Goal: Find specific page/section: Find specific page/section

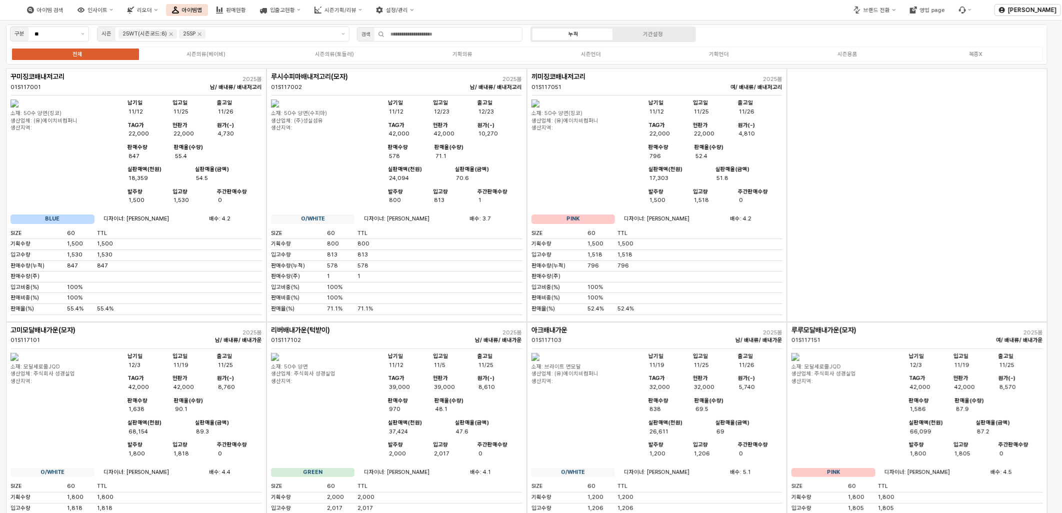
click at [982, 170] on div "App Frame" at bounding box center [917, 196] width 261 height 254
click at [888, 9] on div "브랜드 전환" at bounding box center [877, 10] width 27 height 7
click at [891, 43] on div "디즈니" at bounding box center [888, 45] width 62 height 8
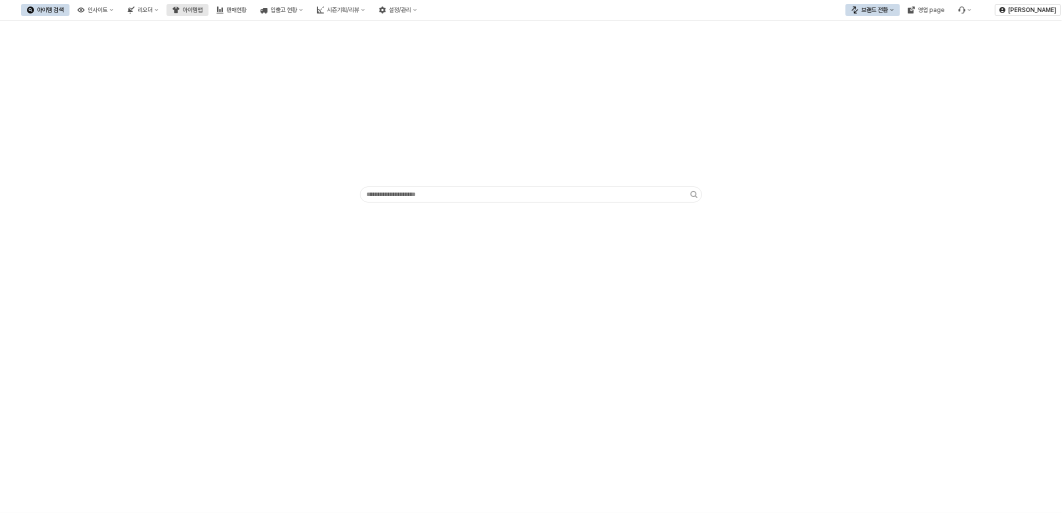
click at [180, 8] on icon "아이템맵" at bounding box center [176, 10] width 7 height 6
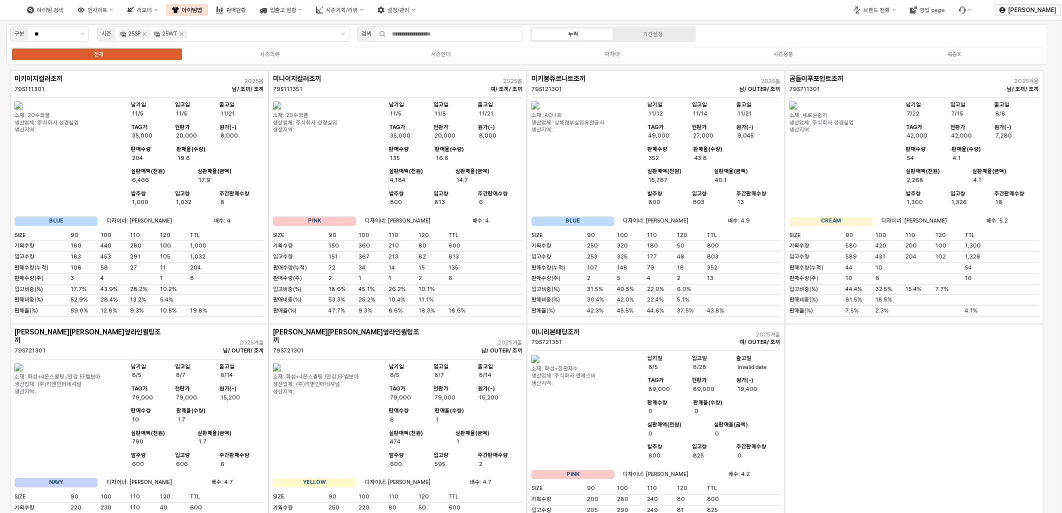
click at [461, 59] on div "전체 시즌의류 시즌언더 파자마 시즌용품 복종X" at bounding box center [527, 55] width 1034 height 16
click at [448, 54] on div "시즌언더" at bounding box center [441, 54] width 20 height 7
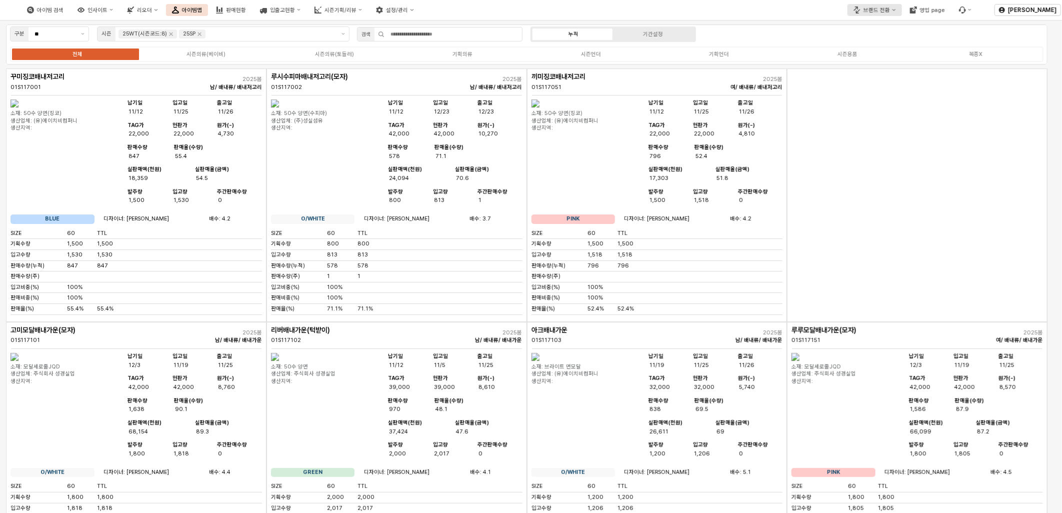
click at [879, 12] on div "브랜드 전환" at bounding box center [877, 10] width 27 height 7
click at [865, 44] on div "디즈니" at bounding box center [888, 45] width 62 height 8
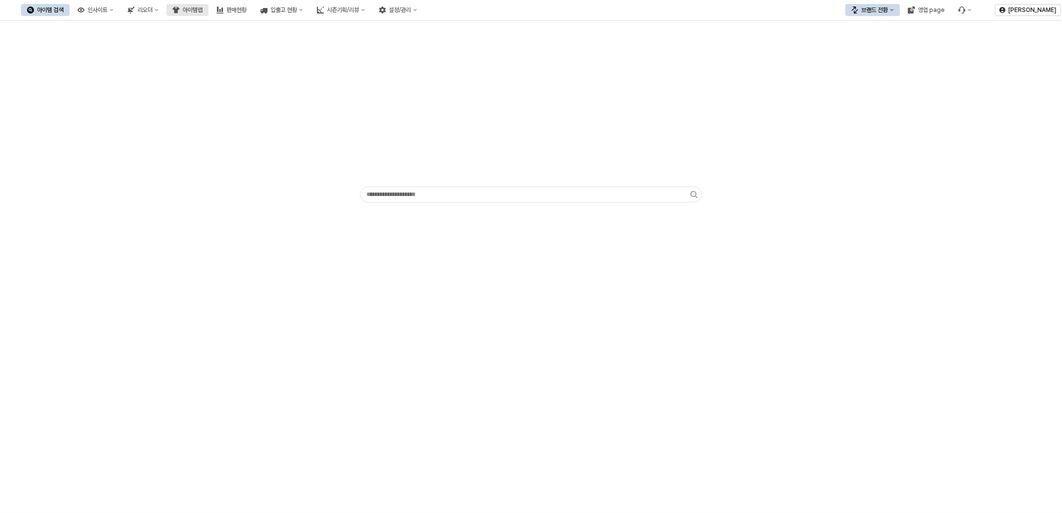
click at [203, 12] on div "아이템맵" at bounding box center [193, 10] width 20 height 7
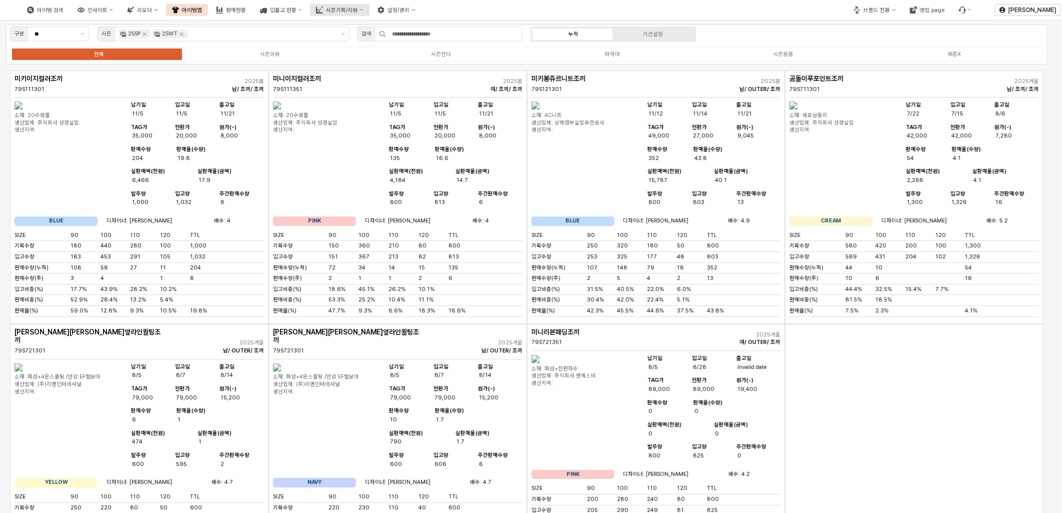
click at [363, 13] on button "시즌기획/리뷰" at bounding box center [340, 10] width 60 height 12
click at [379, 64] on div "3. 수량/판매가 검토" at bounding box center [372, 61] width 54 height 8
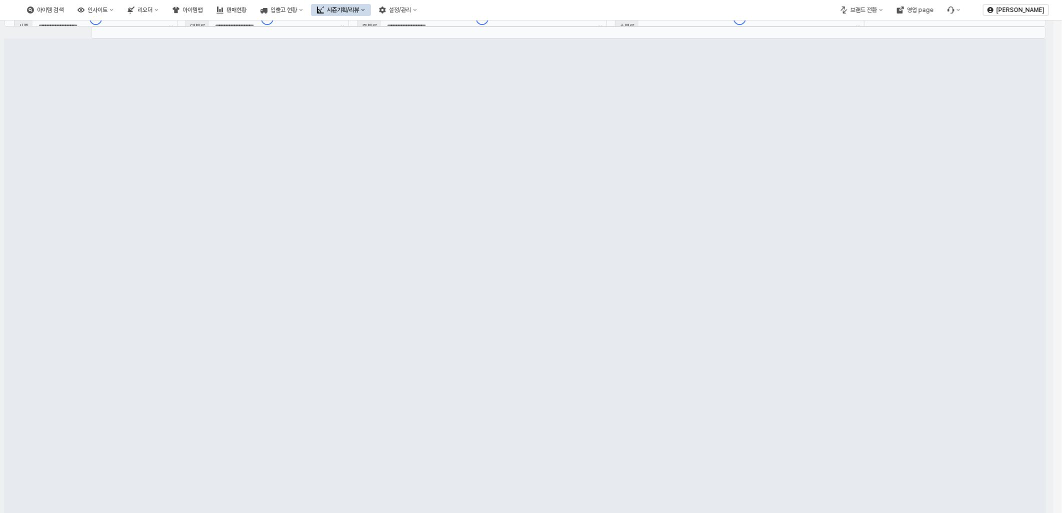
type input "****"
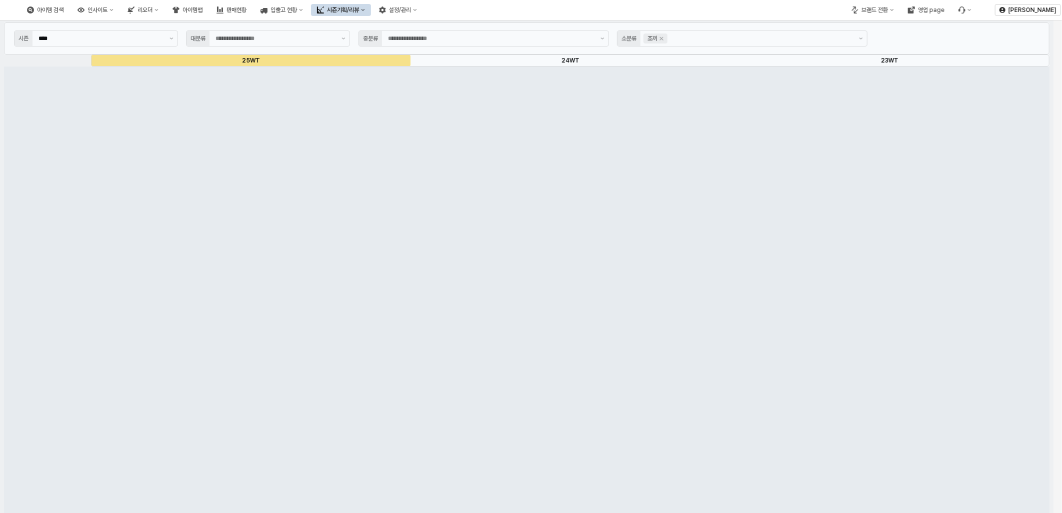
type input "****"
type input "**"
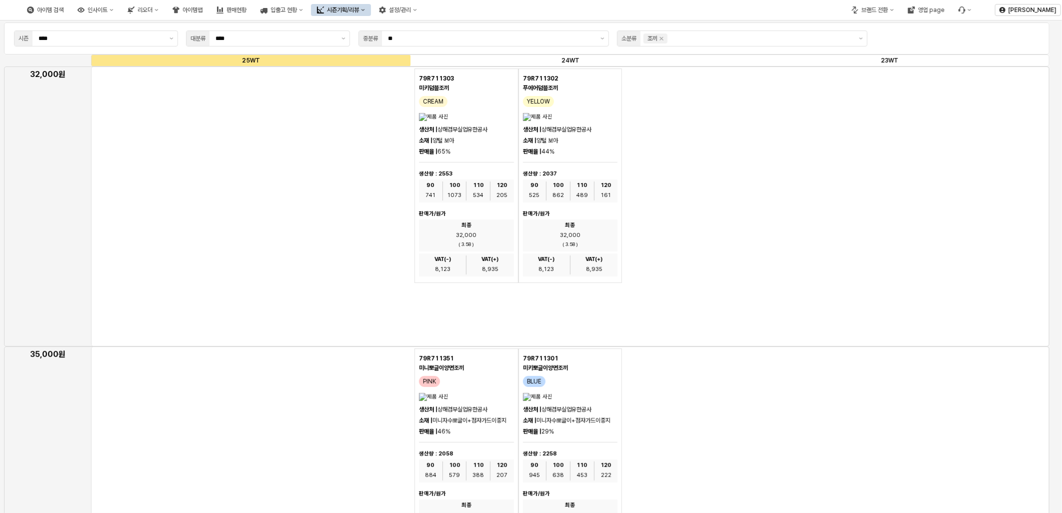
click at [366, 3] on div "아이템 검색 인사이트 리오더 아이템맵 판매현황 입출고 현황 시즌기획/리뷰 설정/관리" at bounding box center [222, 9] width 402 height 21
click at [370, 6] on button "시즌기획/리뷰" at bounding box center [341, 10] width 60 height 12
click at [271, 131] on div "App Frame" at bounding box center [570, 207] width 959 height 280
click at [203, 12] on div "아이템맵" at bounding box center [193, 10] width 20 height 7
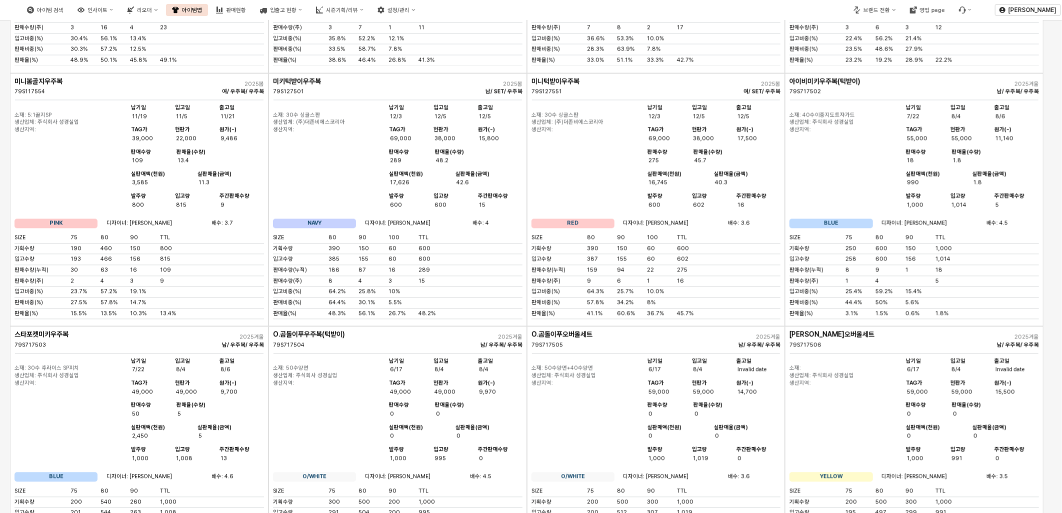
scroll to position [1278, 0]
